Goal: Transaction & Acquisition: Download file/media

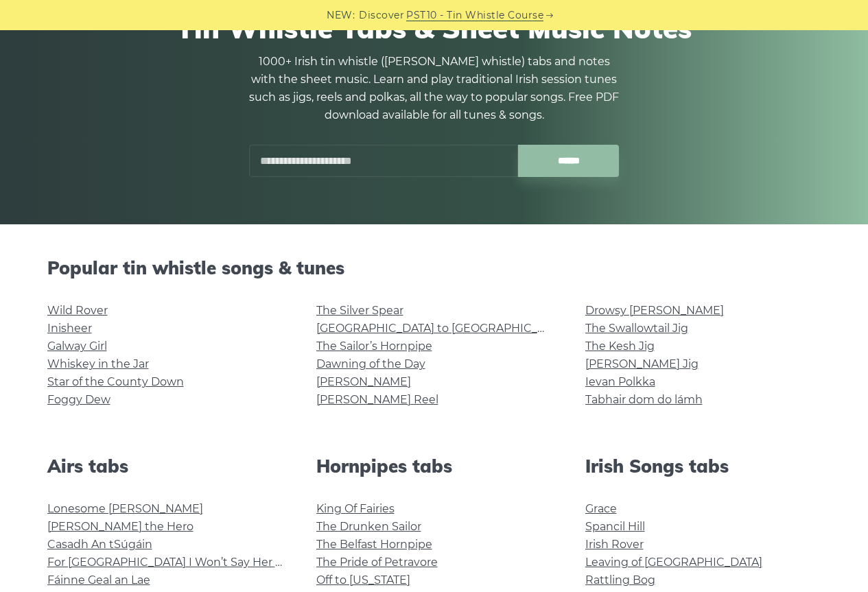
scroll to position [137, 0]
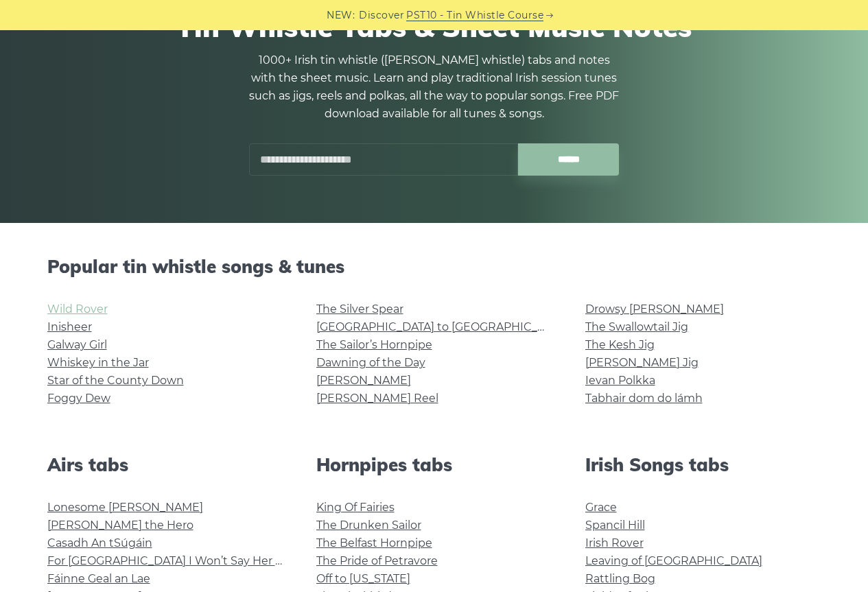
click at [87, 306] on link "Wild Rover" at bounding box center [77, 309] width 60 height 13
click at [88, 344] on link "Galway Girl" at bounding box center [77, 344] width 60 height 13
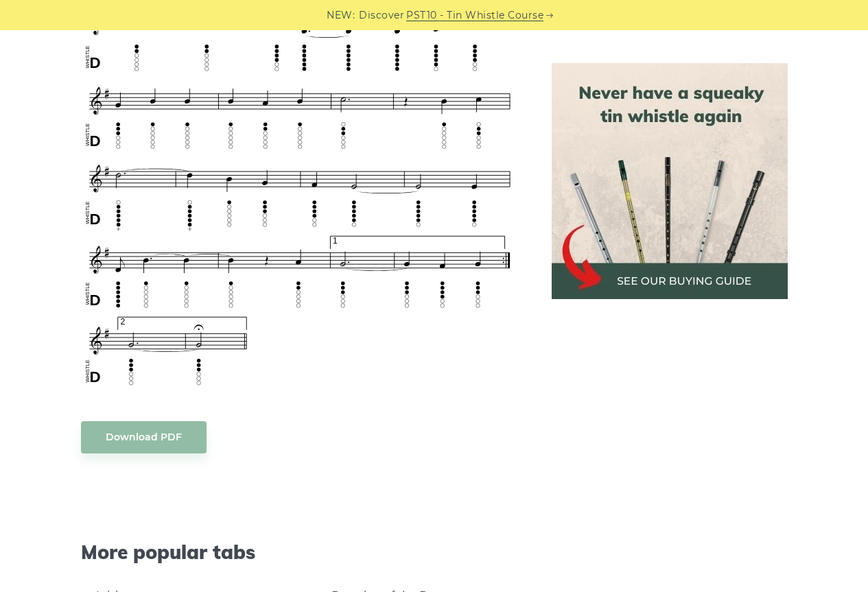
scroll to position [892, 0]
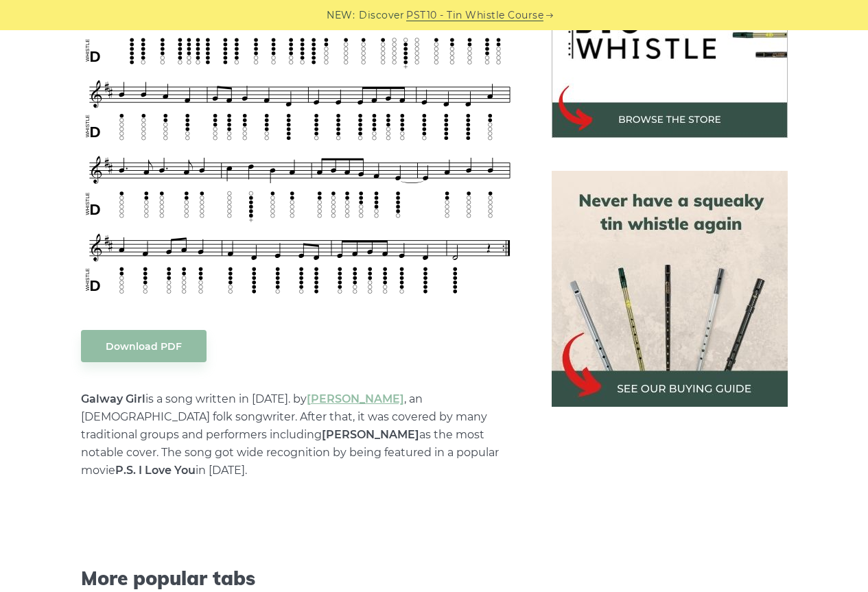
scroll to position [480, 0]
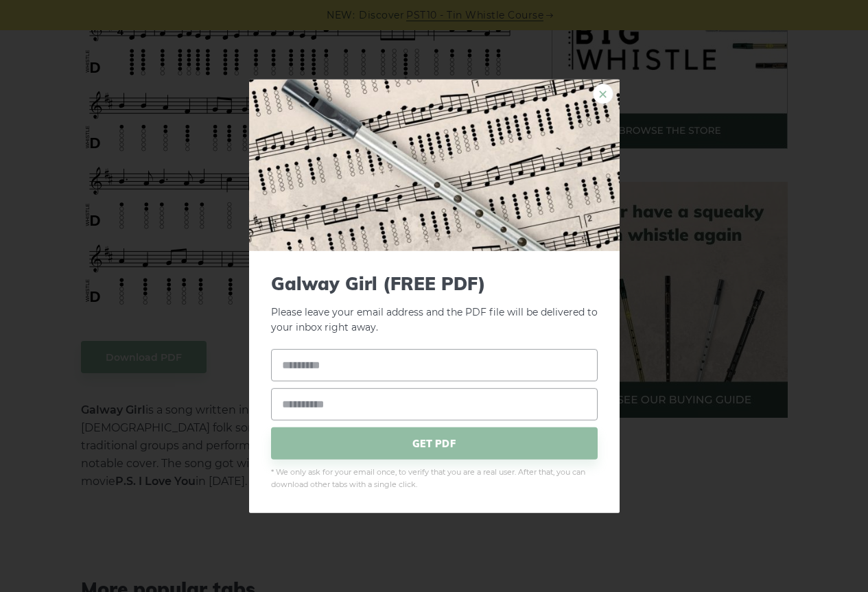
click at [601, 91] on link "×" at bounding box center [603, 93] width 21 height 21
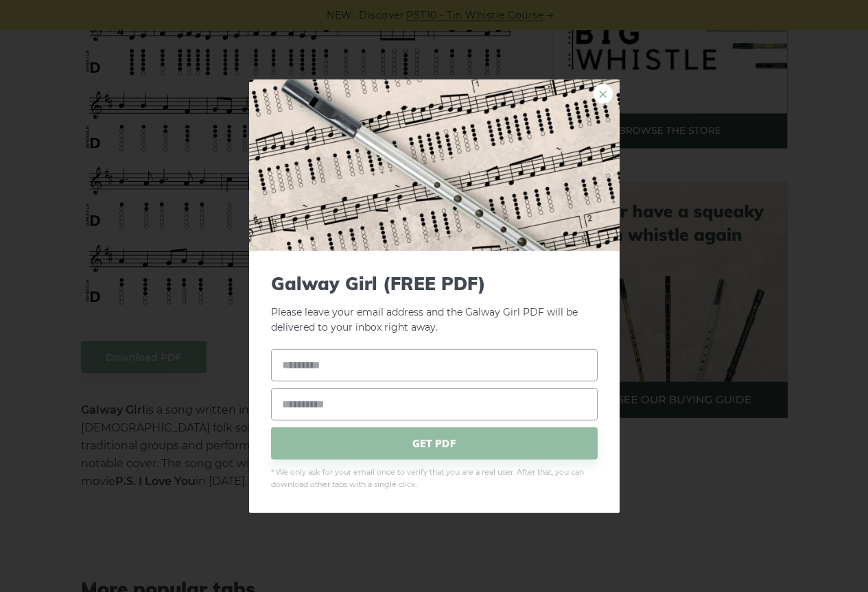
click at [607, 95] on link "×" at bounding box center [603, 93] width 21 height 21
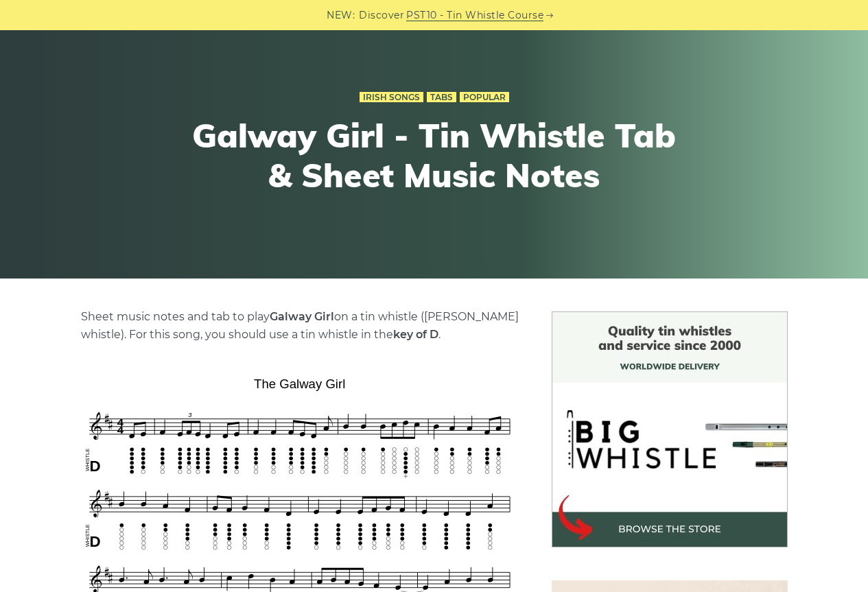
scroll to position [206, 0]
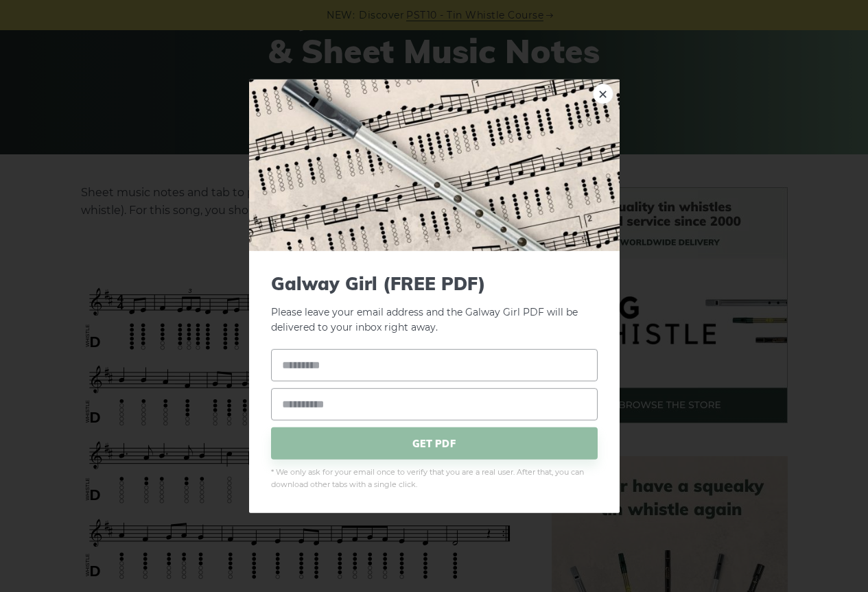
click at [303, 373] on input "text" at bounding box center [434, 365] width 327 height 32
type input "********"
click at [334, 409] on input "email" at bounding box center [434, 404] width 327 height 32
type input "**********"
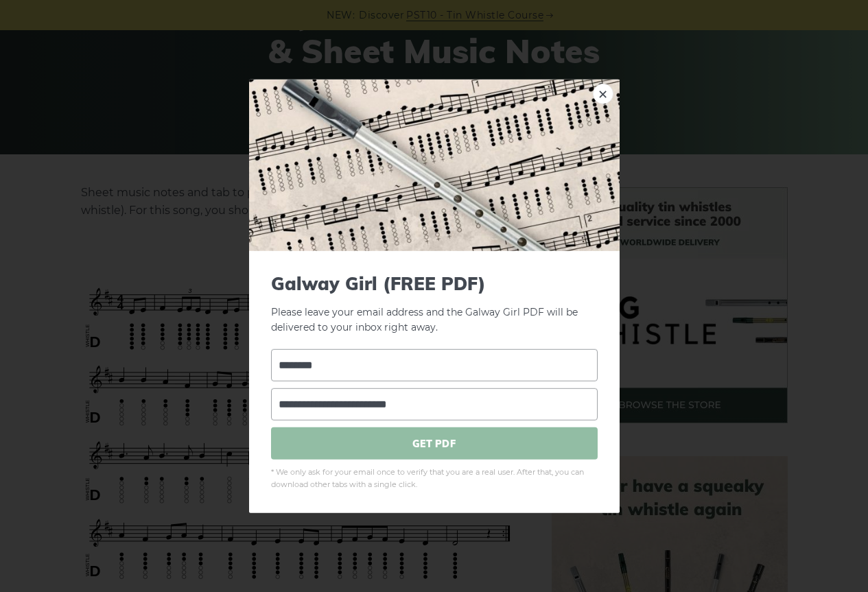
click at [423, 450] on span "GET PDF" at bounding box center [434, 444] width 327 height 32
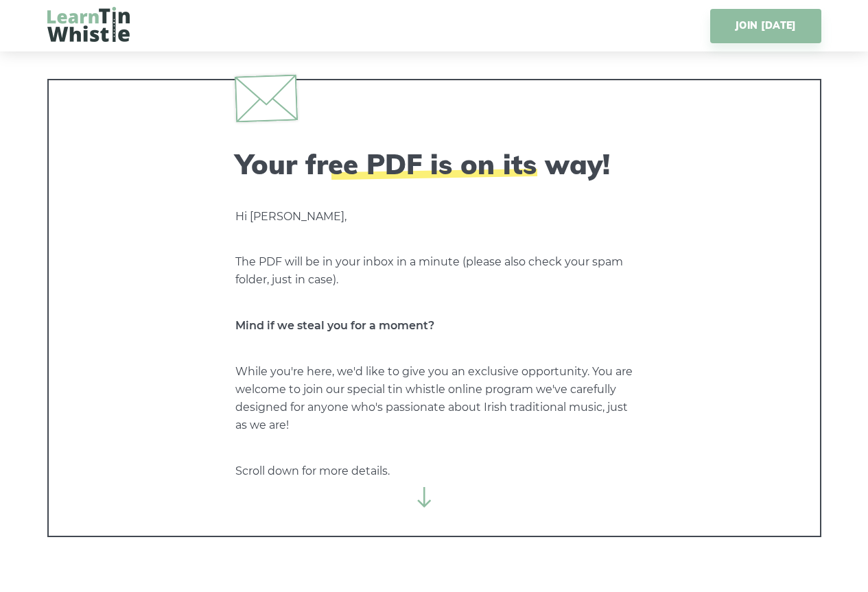
click at [71, 27] on img at bounding box center [88, 24] width 82 height 35
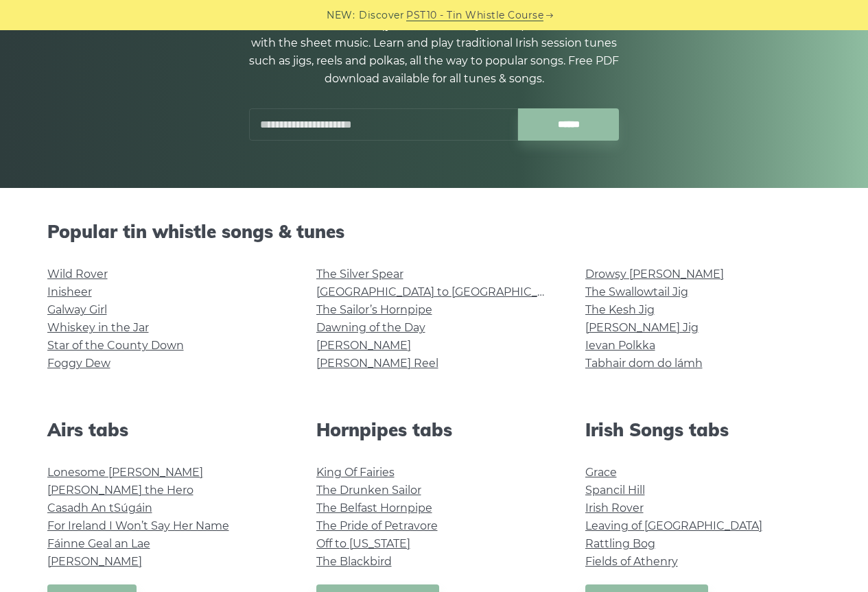
scroll to position [206, 0]
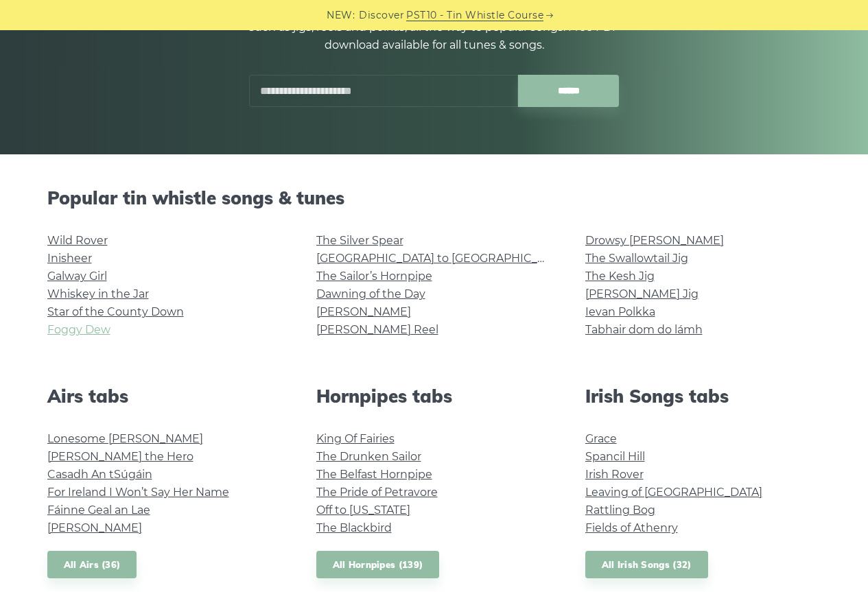
click at [75, 326] on link "Foggy Dew" at bounding box center [78, 329] width 63 height 13
click at [387, 244] on link "The Silver Spear" at bounding box center [359, 240] width 87 height 13
click at [380, 274] on link "The Sailor’s Hornpipe" at bounding box center [374, 276] width 116 height 13
click at [347, 315] on link "Tam Lin" at bounding box center [363, 311] width 95 height 13
click at [376, 327] on link "Cooley’s Reel" at bounding box center [377, 329] width 122 height 13
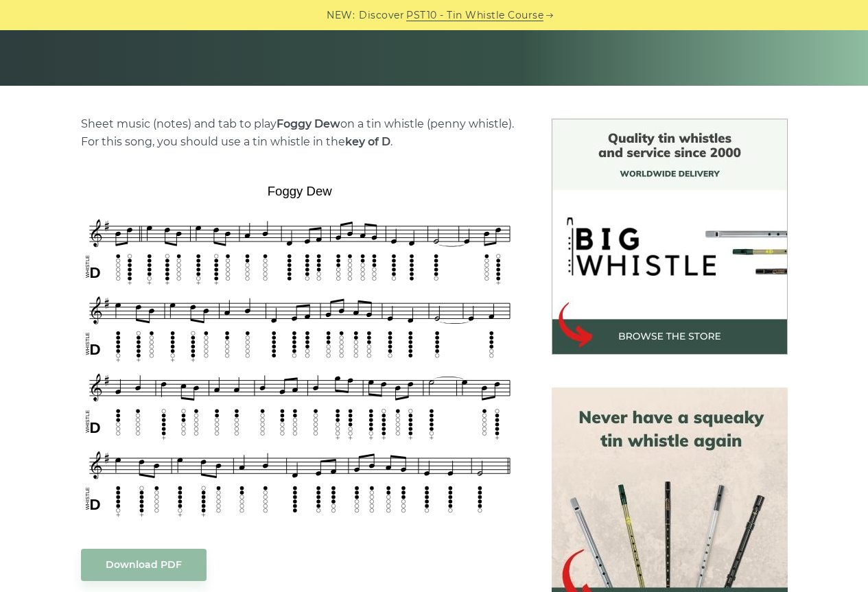
scroll to position [343, 0]
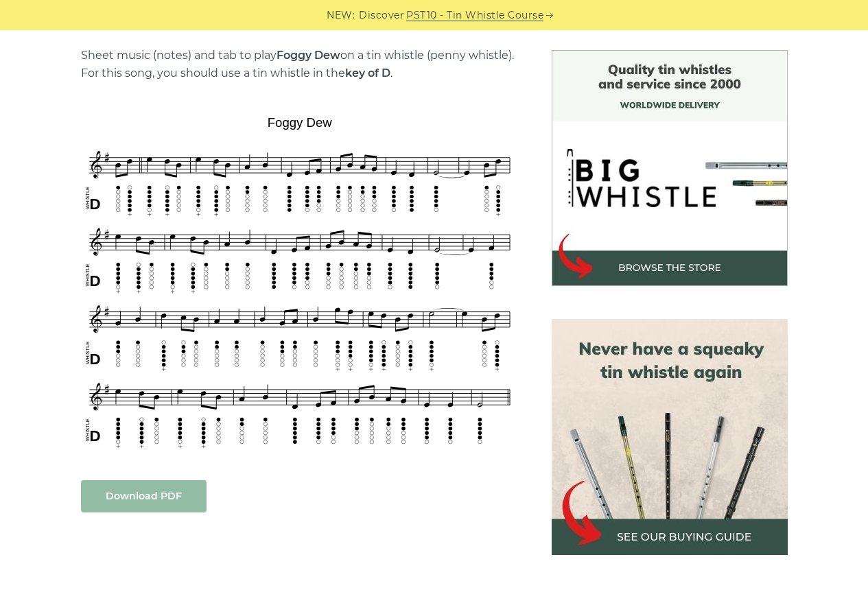
click at [159, 499] on link "Download PDF" at bounding box center [144, 496] width 126 height 32
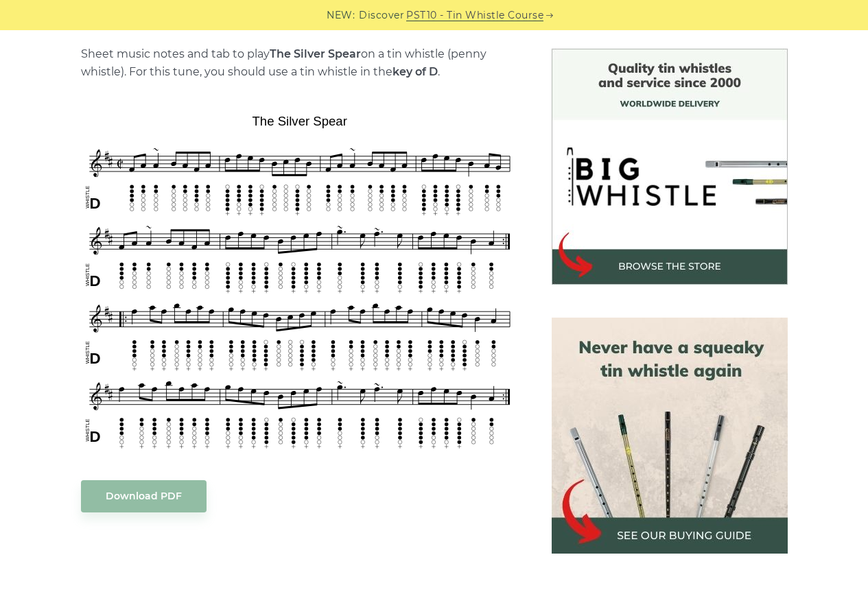
scroll to position [343, 0]
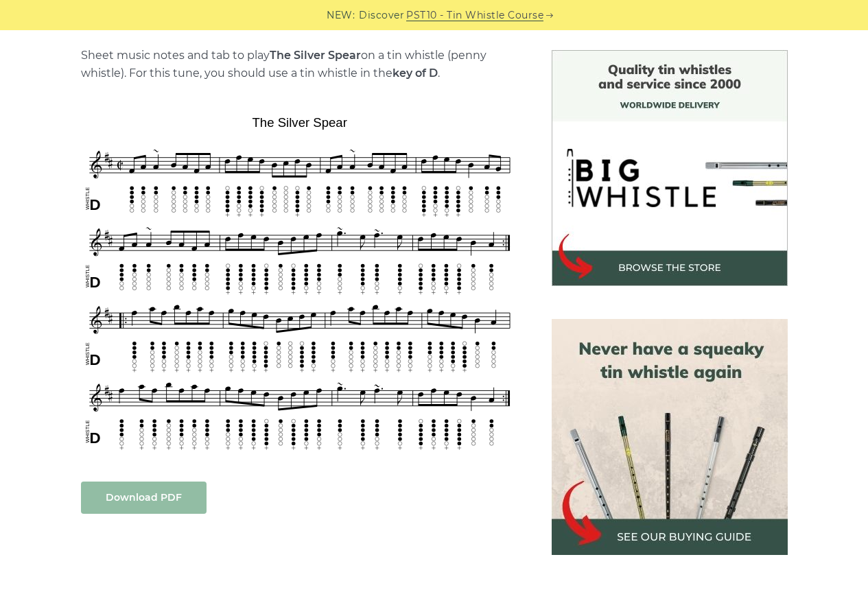
click at [135, 502] on link "Download PDF" at bounding box center [144, 498] width 126 height 32
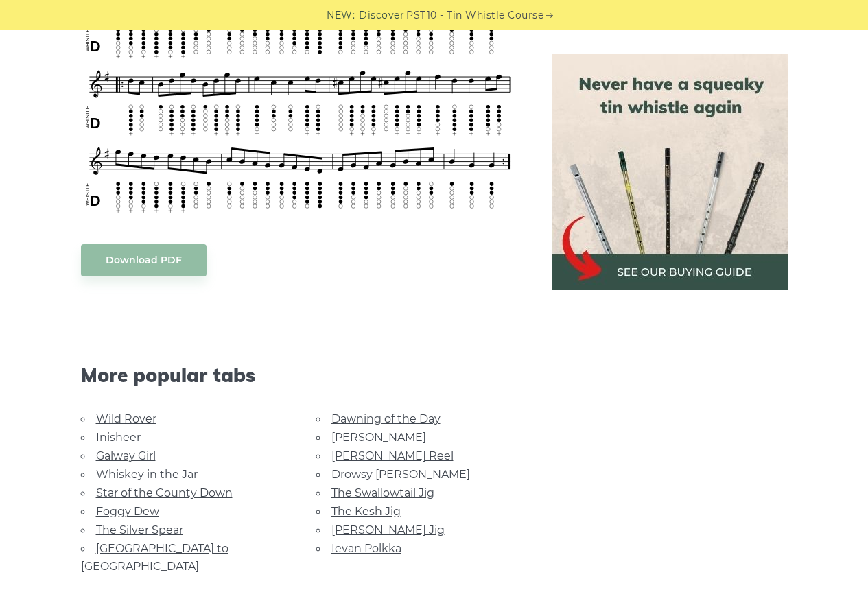
scroll to position [412, 0]
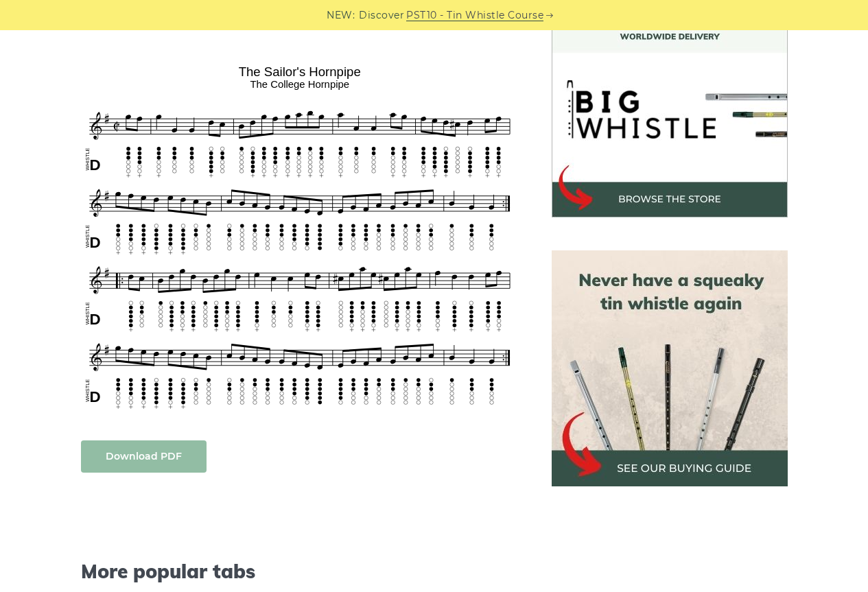
click at [181, 445] on link "Download PDF" at bounding box center [144, 457] width 126 height 32
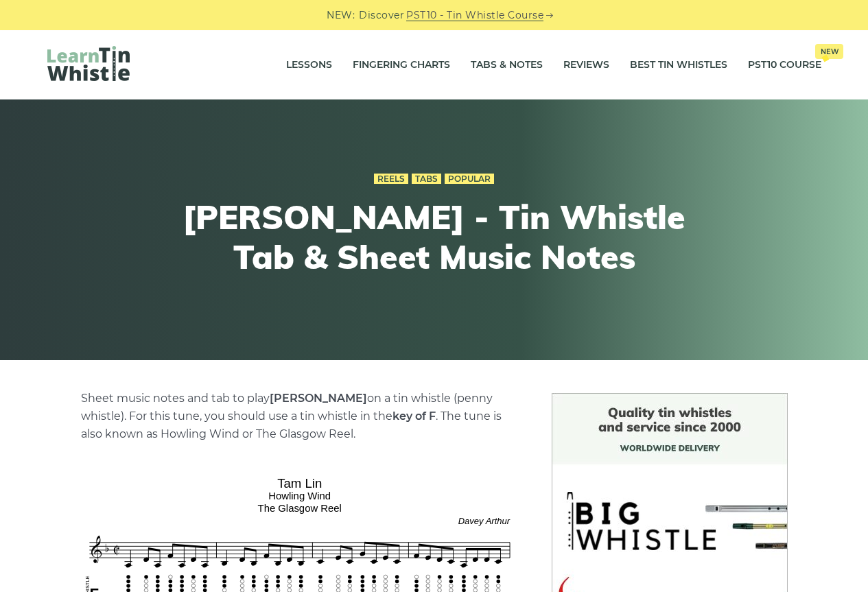
scroll to position [343, 0]
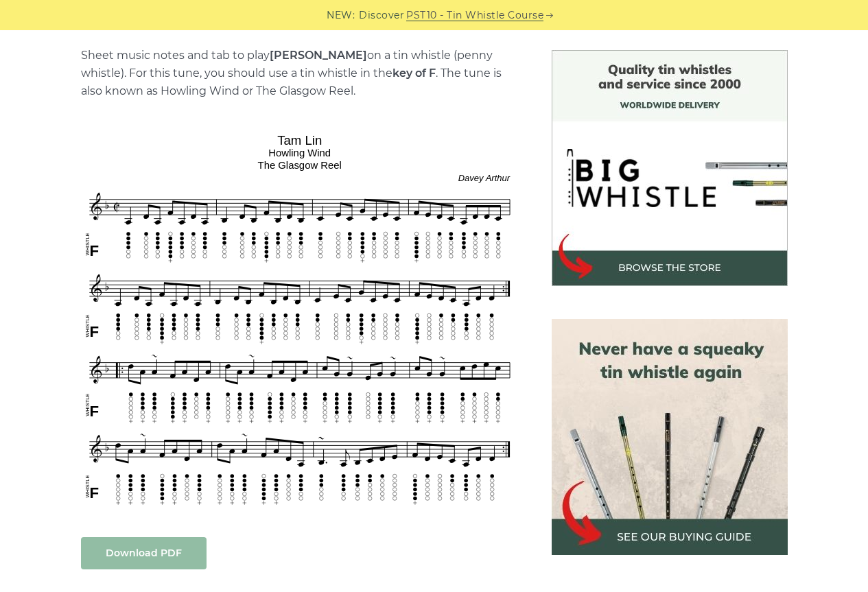
click at [172, 544] on link "Download PDF" at bounding box center [144, 553] width 126 height 32
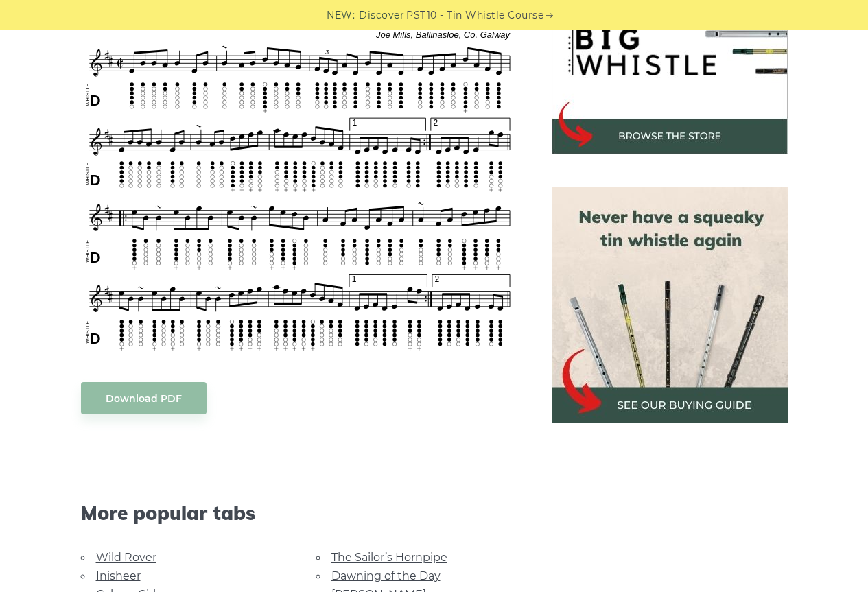
scroll to position [480, 0]
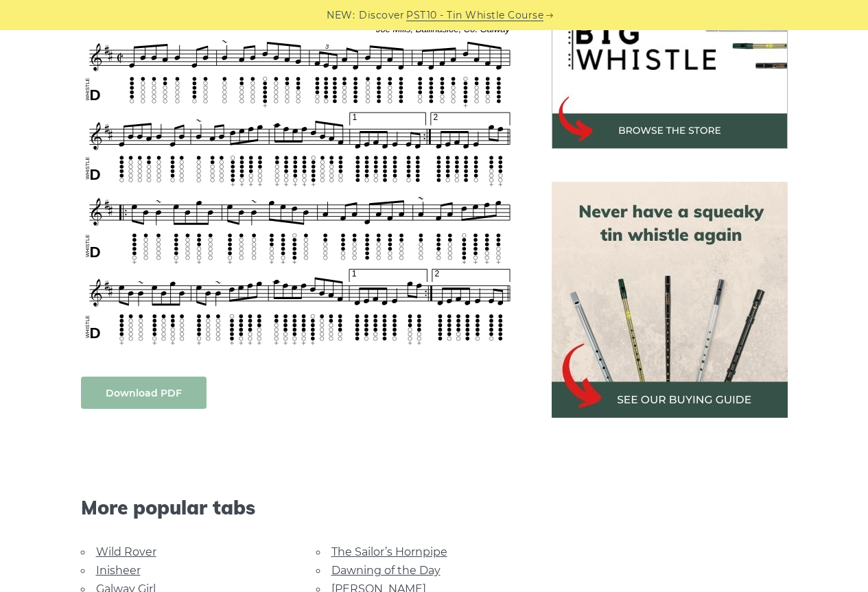
click at [147, 391] on link "Download PDF" at bounding box center [144, 393] width 126 height 32
